Goal: Transaction & Acquisition: Subscribe to service/newsletter

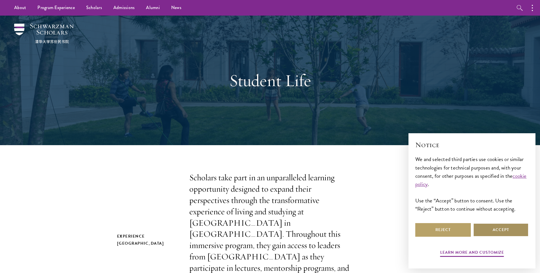
click at [494, 227] on button "Accept" at bounding box center [501, 230] width 56 height 14
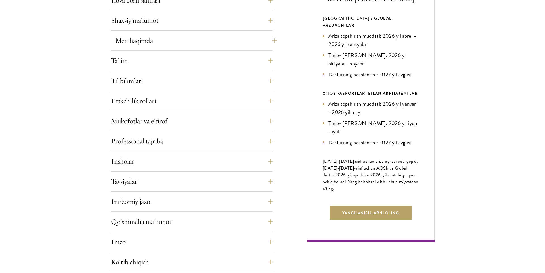
scroll to position [255, 0]
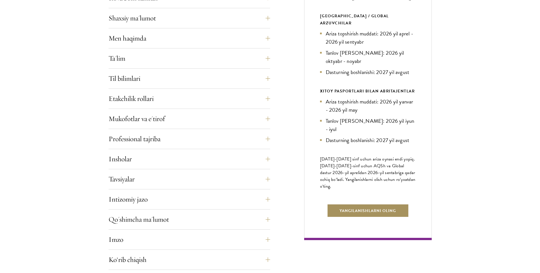
drag, startPoint x: 353, startPoint y: 193, endPoint x: 351, endPoint y: 190, distance: 3.3
click at [353, 208] on font "Yangilanishlarni oling" at bounding box center [368, 211] width 56 height 6
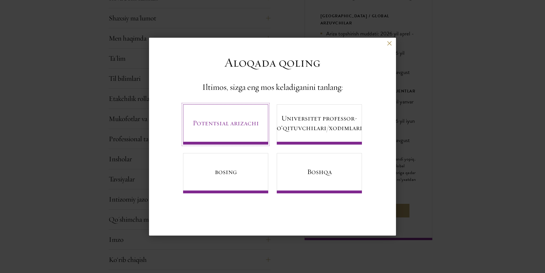
click at [226, 133] on link "Potentsial arizachi" at bounding box center [225, 124] width 85 height 40
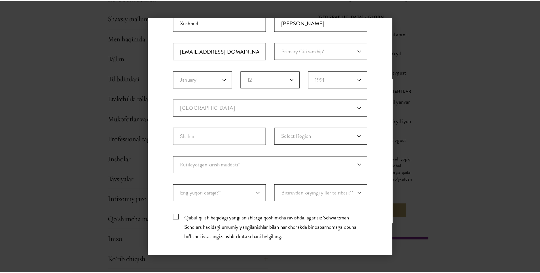
scroll to position [85, 0]
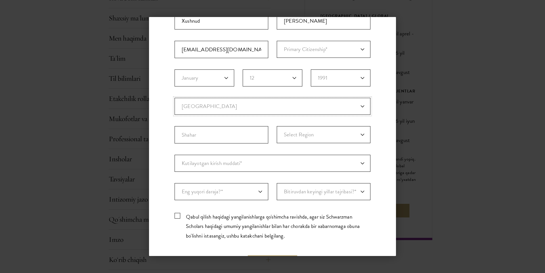
click at [267, 107] on select "Hozirgi Davlat Afghanistan Aland Islands Albania Algeria Andorra Angola Anguill…" at bounding box center [272, 106] width 196 height 17
click at [450, 110] on div "Orqaga Aloqada qoling Iltimos, sizga eng mos keladiganini tanlang: Potentsial a…" at bounding box center [272, 136] width 545 height 239
